Goal: Transaction & Acquisition: Subscribe to service/newsletter

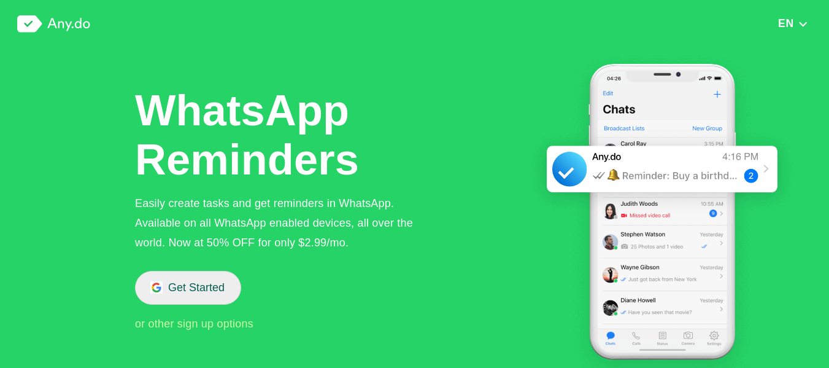
click at [212, 289] on button "Get Started" at bounding box center [188, 288] width 106 height 34
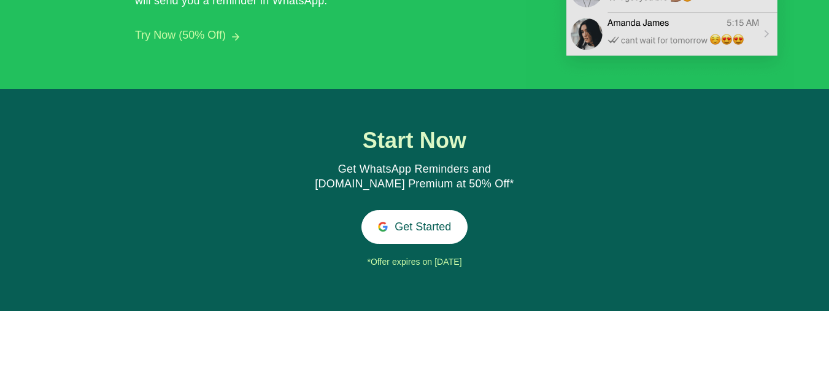
scroll to position [1342, 0]
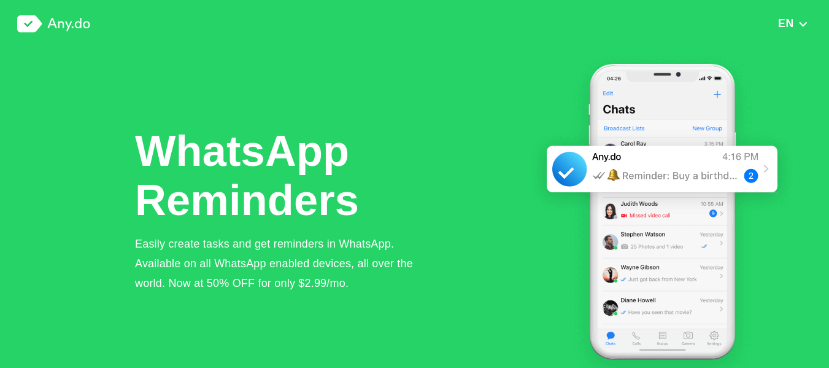
click at [33, 25] on img at bounding box center [53, 23] width 73 height 17
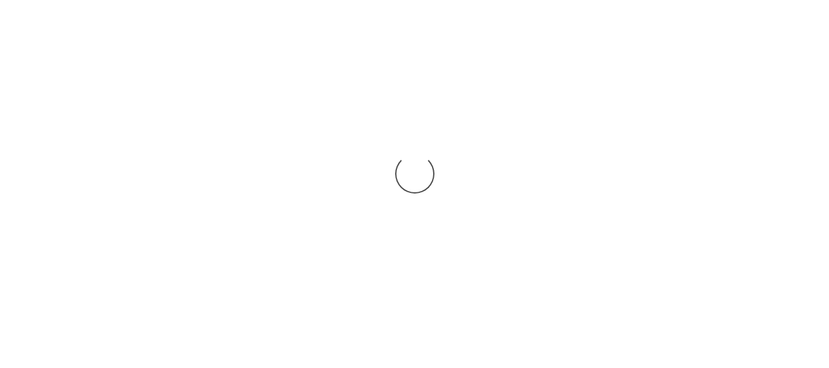
scroll to position [1563, 0]
